Goal: Navigation & Orientation: Understand site structure

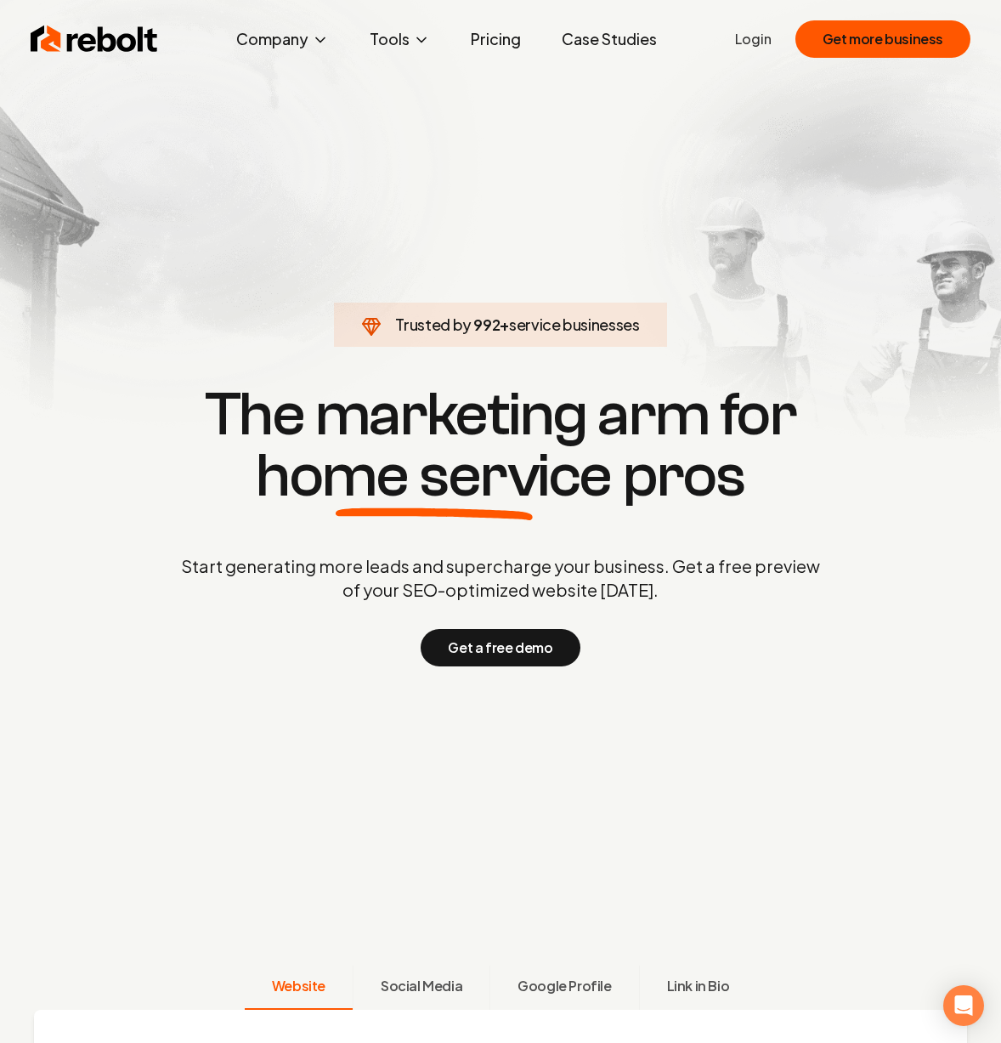
click at [519, 47] on link "Pricing" at bounding box center [495, 39] width 77 height 34
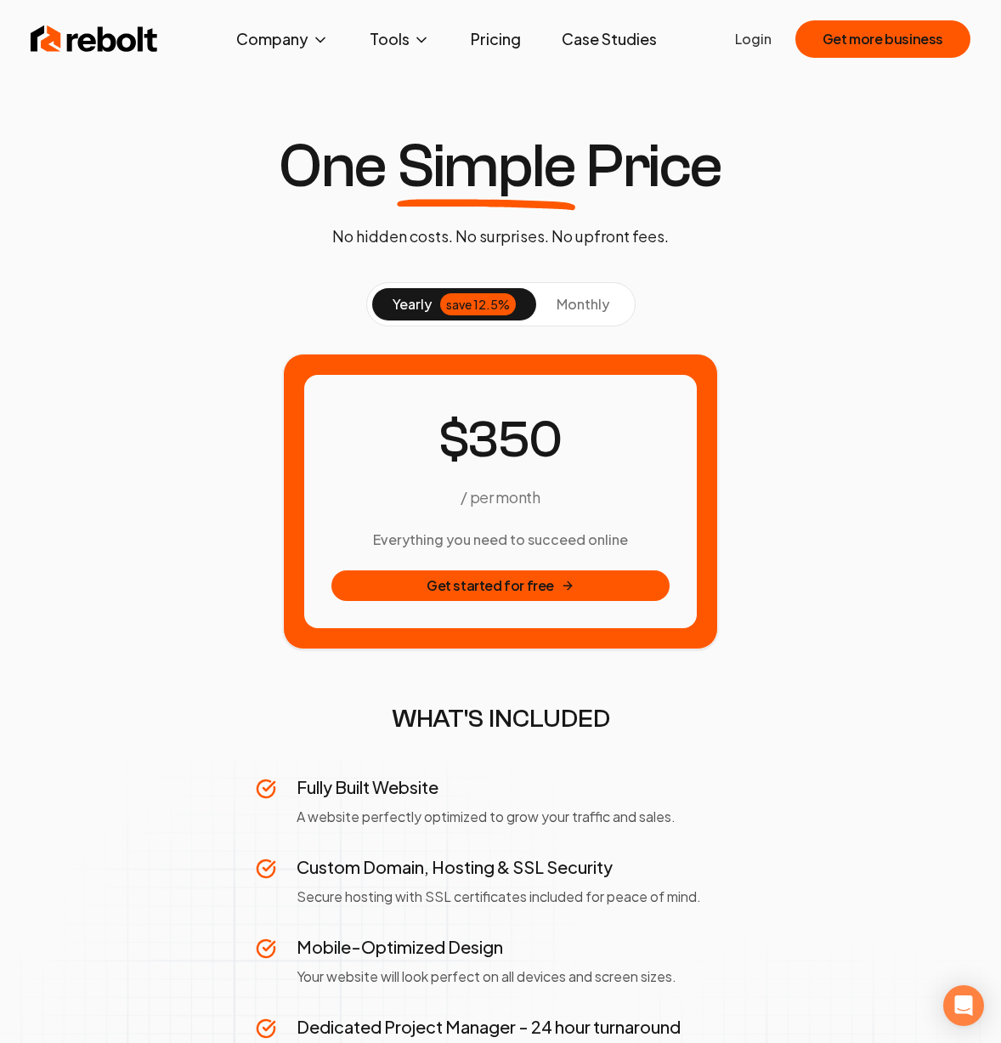
click at [83, 37] on img at bounding box center [94, 39] width 127 height 34
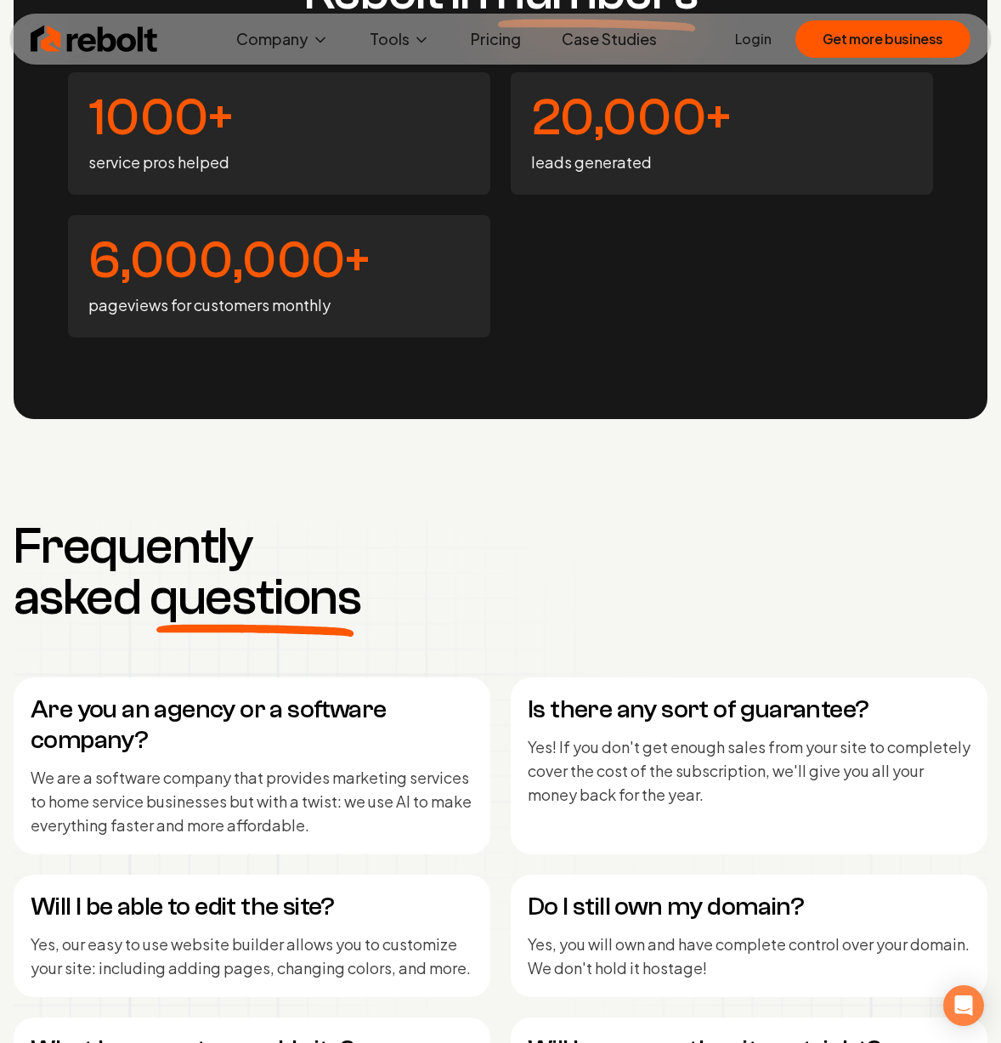
scroll to position [8808, 0]
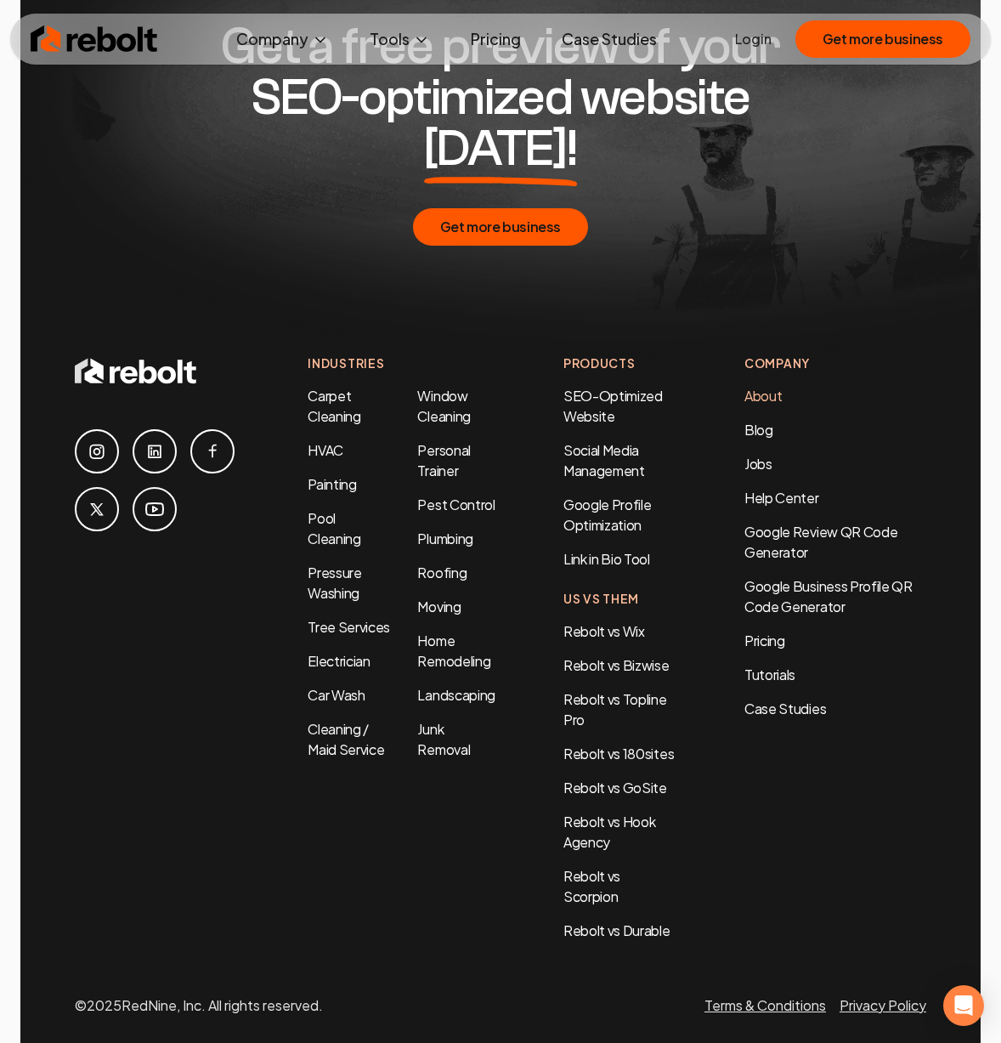
click at [752, 387] on link "About" at bounding box center [762, 396] width 37 height 18
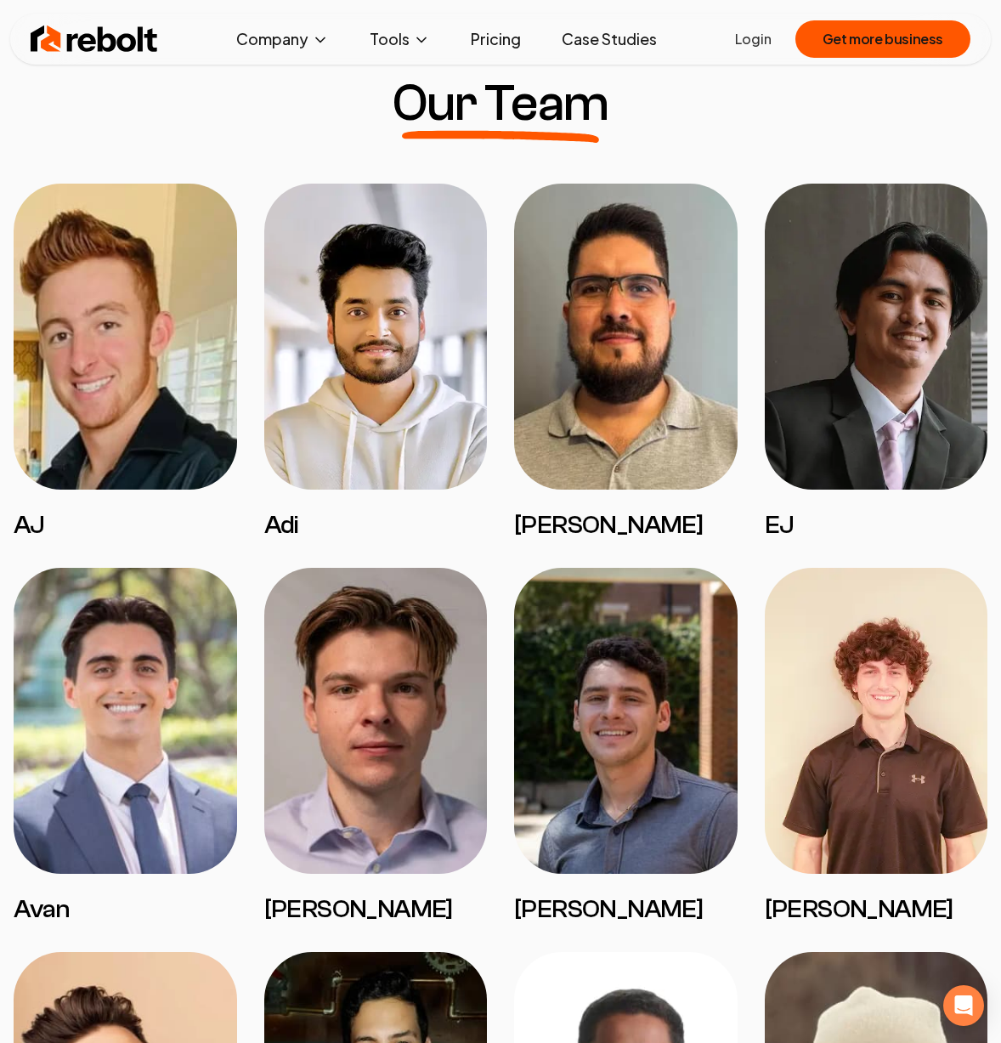
scroll to position [1382, 0]
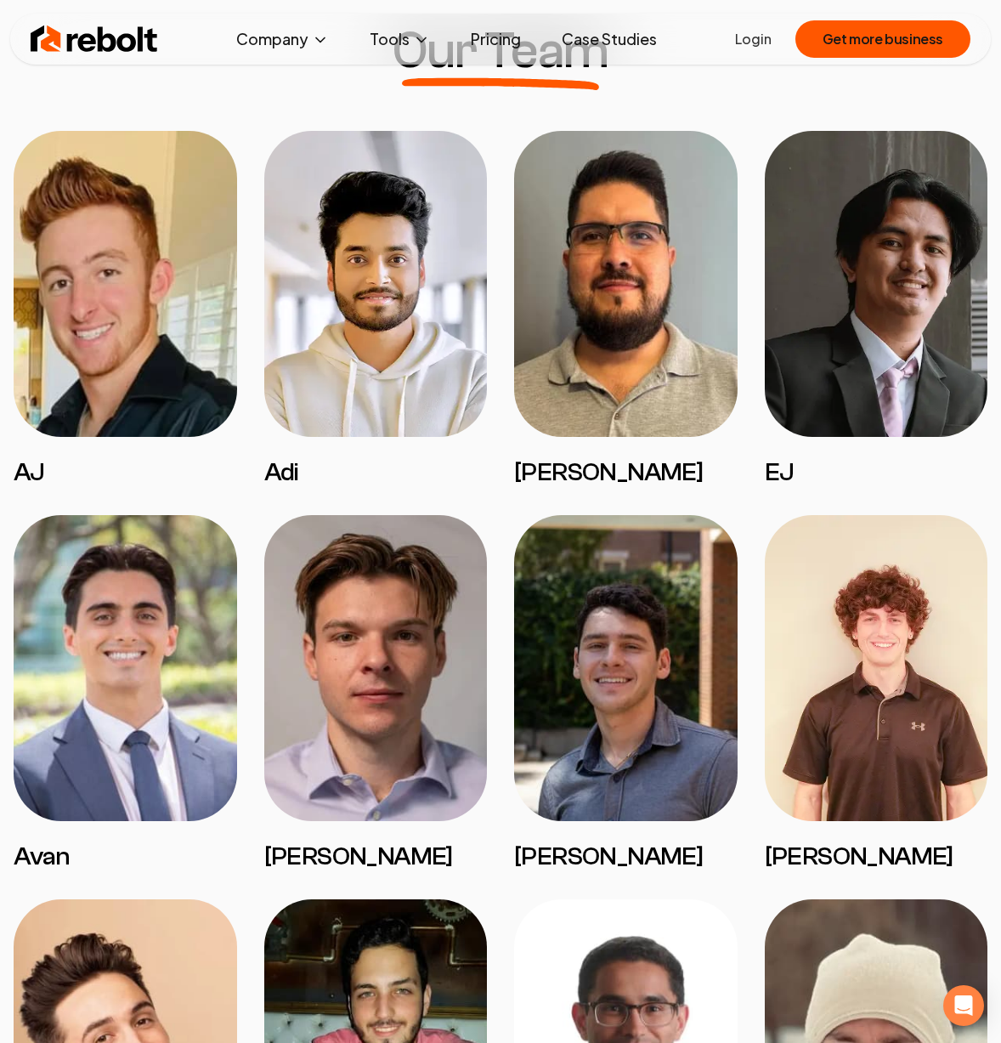
click at [124, 749] on img at bounding box center [125, 668] width 223 height 306
click at [135, 704] on img at bounding box center [125, 668] width 223 height 306
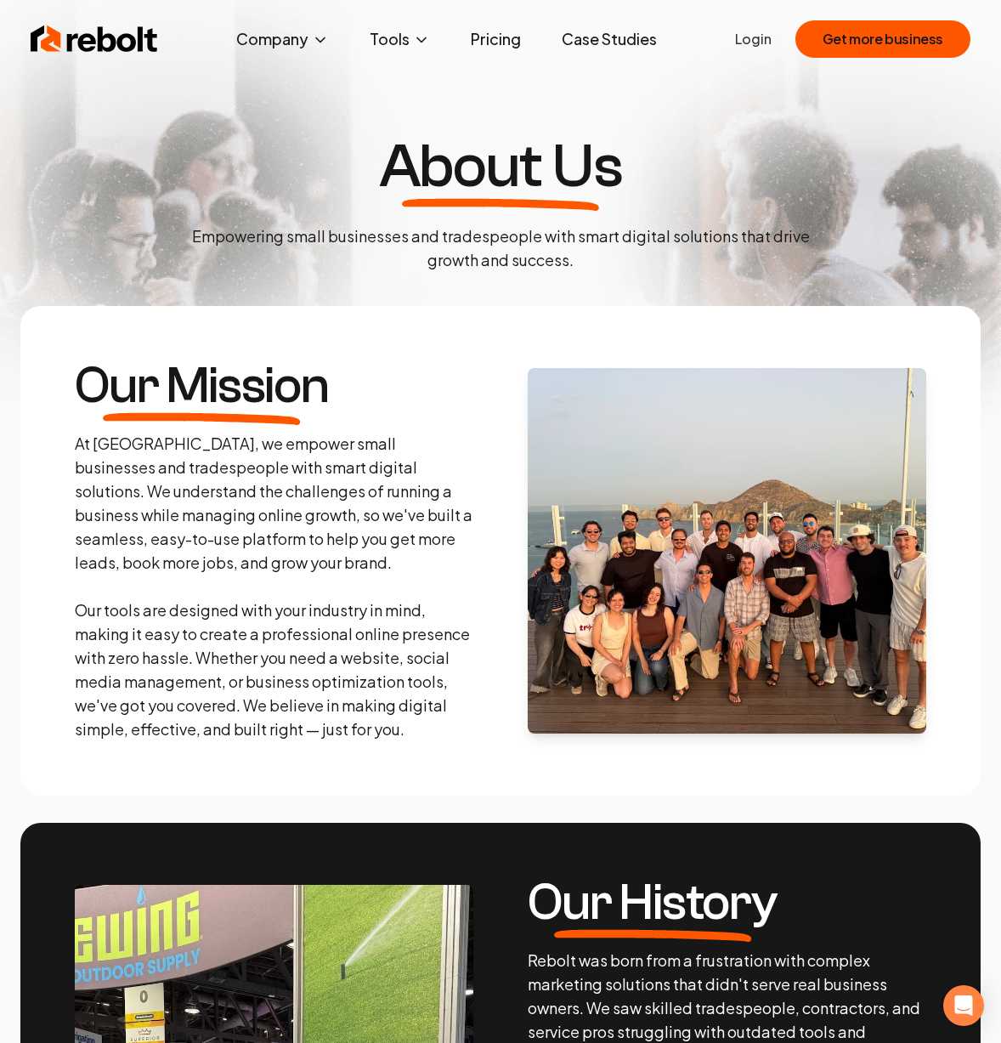
scroll to position [0, 0]
